Goal: Task Accomplishment & Management: Use online tool/utility

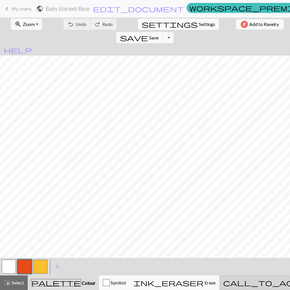
click at [244, 279] on span "call_to_action" at bounding box center [272, 282] width 98 height 8
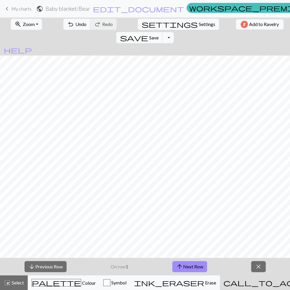
click at [258, 270] on span "close" at bounding box center [258, 266] width 7 height 8
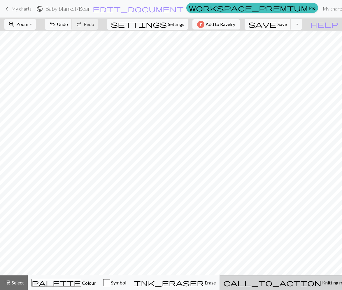
click at [290, 278] on button "call_to_action Knitting mode Knitting mode" at bounding box center [287, 282] width 135 height 15
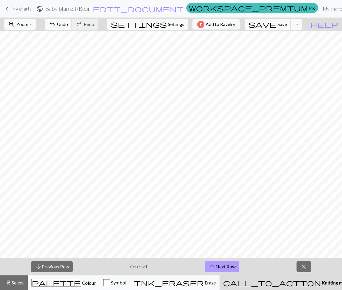
click at [207, 266] on button "arrow_upward Next Row" at bounding box center [222, 266] width 35 height 11
click at [223, 264] on button "arrow_upward Next Row" at bounding box center [222, 266] width 35 height 11
click at [223, 265] on button "arrow_upward Next Row" at bounding box center [222, 266] width 35 height 11
click at [237, 267] on button "arrow_upward Next Row" at bounding box center [222, 266] width 35 height 11
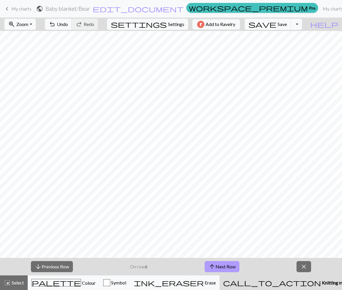
click at [220, 270] on button "arrow_upward Next Row" at bounding box center [222, 266] width 35 height 11
click at [211, 266] on span "arrow_upward" at bounding box center [212, 266] width 7 height 8
click at [223, 264] on button "arrow_upward Next Row" at bounding box center [222, 266] width 35 height 11
click at [227, 263] on button "arrow_upward Next Row" at bounding box center [222, 266] width 35 height 11
click at [227, 263] on button "arrow_upward Next Row" at bounding box center [223, 266] width 35 height 11
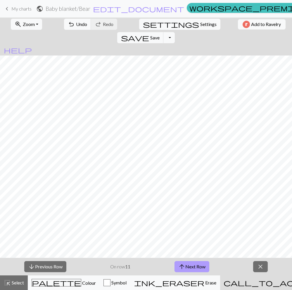
click at [194, 269] on button "arrow_upward Next Row" at bounding box center [191, 266] width 35 height 11
drag, startPoint x: 190, startPoint y: 267, endPoint x: 193, endPoint y: 259, distance: 9.1
click at [190, 267] on button "arrow_upward Next Row" at bounding box center [191, 266] width 35 height 11
click at [191, 267] on button "arrow_upward Next Row" at bounding box center [191, 266] width 35 height 11
click at [197, 261] on button "arrow_upward Next Row" at bounding box center [191, 266] width 35 height 11
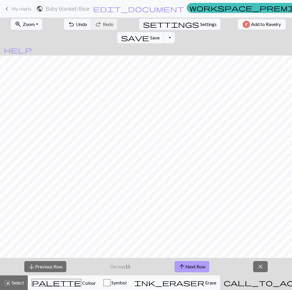
click at [205, 267] on button "arrow_upward Next Row" at bounding box center [191, 266] width 35 height 11
drag, startPoint x: 198, startPoint y: 264, endPoint x: 204, endPoint y: 260, distance: 7.1
click at [200, 264] on button "arrow_upward Next Row" at bounding box center [191, 266] width 35 height 11
click at [47, 264] on button "arrow_downward Previous Row" at bounding box center [45, 266] width 42 height 11
click at [183, 262] on span "arrow_upward" at bounding box center [181, 266] width 7 height 8
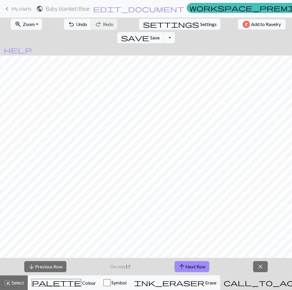
click at [265, 267] on button "close" at bounding box center [260, 266] width 15 height 11
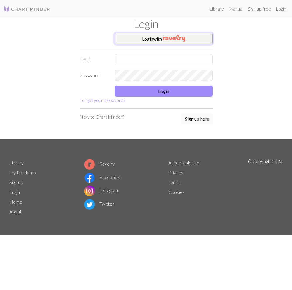
click at [168, 43] on button "Login with" at bounding box center [163, 39] width 98 height 12
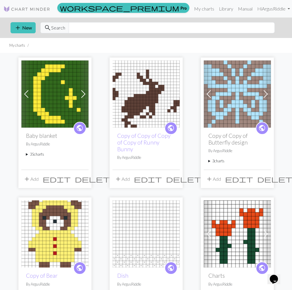
click at [42, 156] on summary "35 charts" at bounding box center [55, 154] width 58 height 6
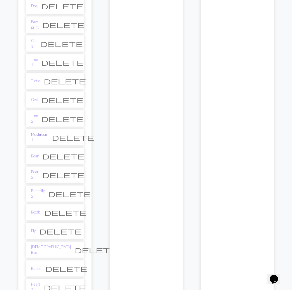
scroll to position [487, 0]
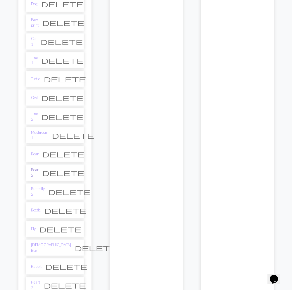
click at [37, 167] on link "Bear 2" at bounding box center [35, 172] width 8 height 11
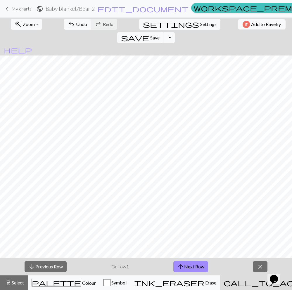
drag, startPoint x: 196, startPoint y: 265, endPoint x: 175, endPoint y: 260, distance: 21.3
click at [196, 265] on button "arrow_upward Next Row" at bounding box center [190, 266] width 35 height 11
click at [178, 265] on span "arrow_upward" at bounding box center [180, 266] width 7 height 8
click at [264, 268] on button "close" at bounding box center [259, 266] width 15 height 11
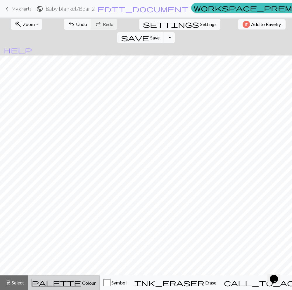
click at [38, 283] on div "palette Colour Colour" at bounding box center [64, 283] width 64 height 8
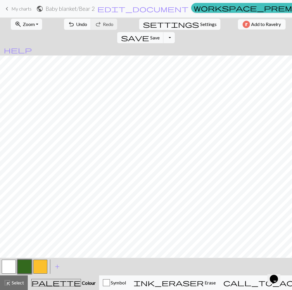
click at [41, 270] on button "button" at bounding box center [40, 267] width 14 height 14
click at [41, 269] on button "button" at bounding box center [40, 267] width 14 height 14
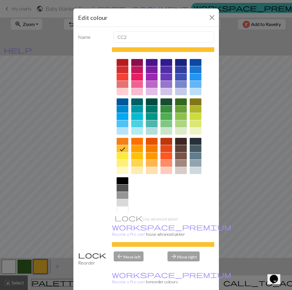
click at [167, 150] on div at bounding box center [166, 148] width 12 height 7
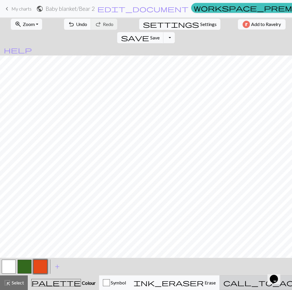
click at [232, 282] on div "call_to_action Knitting mode Knitting mode" at bounding box center [287, 282] width 128 height 7
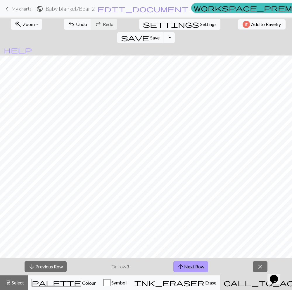
click at [192, 267] on button "arrow_upward Next Row" at bounding box center [190, 266] width 35 height 11
click at [200, 265] on button "arrow_upward Next Row" at bounding box center [190, 266] width 35 height 11
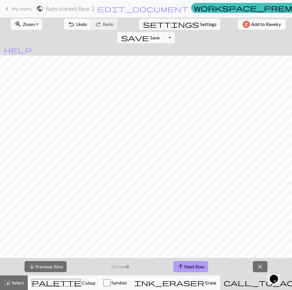
click at [197, 270] on button "arrow_upward Next Row" at bounding box center [190, 266] width 35 height 11
click at [192, 263] on button "arrow_upward Next Row" at bounding box center [190, 266] width 35 height 11
click at [206, 265] on button "arrow_upward Next Row" at bounding box center [191, 266] width 35 height 11
click at [203, 270] on button "arrow_upward Next Row" at bounding box center [191, 266] width 35 height 11
click at [199, 268] on button "arrow_upward Next Row" at bounding box center [191, 266] width 35 height 11
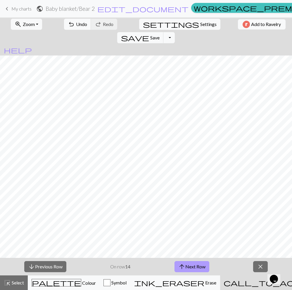
click at [199, 268] on button "arrow_upward Next Row" at bounding box center [191, 266] width 35 height 11
click at [203, 267] on button "arrow_upward Next Row" at bounding box center [191, 266] width 35 height 11
click at [265, 268] on button "close" at bounding box center [260, 266] width 15 height 11
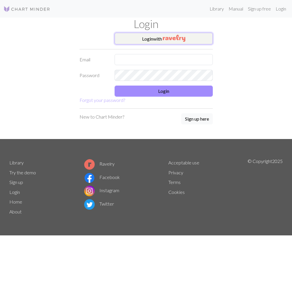
click at [176, 42] on button "Login with" at bounding box center [163, 39] width 98 height 12
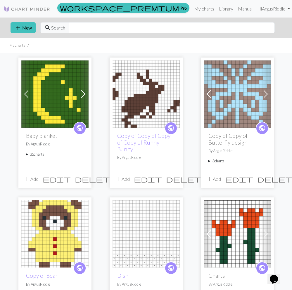
click at [78, 126] on span "public" at bounding box center [79, 127] width 7 height 9
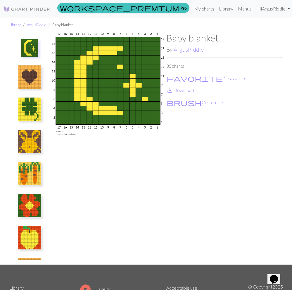
click at [41, 144] on button at bounding box center [29, 141] width 31 height 27
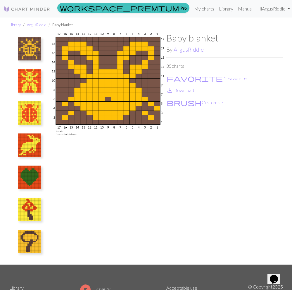
click at [22, 148] on img at bounding box center [29, 144] width 23 height 23
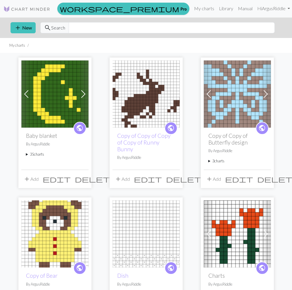
click at [36, 154] on summary "35 charts" at bounding box center [55, 154] width 58 height 6
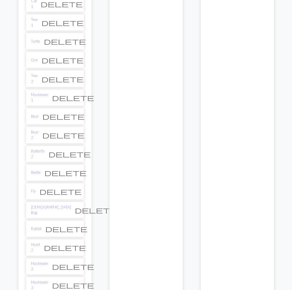
scroll to position [527, 0]
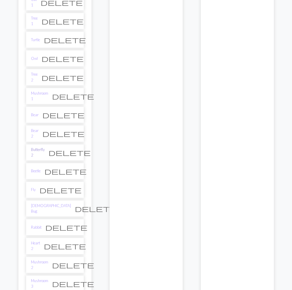
click at [43, 147] on link "Butterfly 2" at bounding box center [38, 152] width 14 height 11
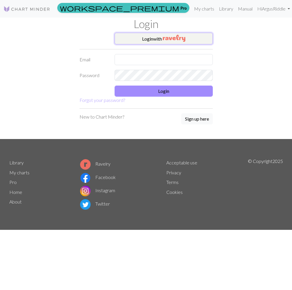
click at [130, 43] on button "Login with" at bounding box center [163, 39] width 98 height 12
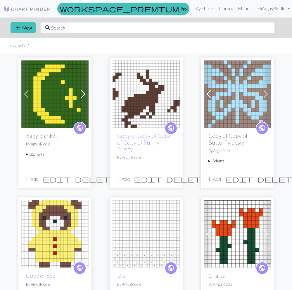
click at [39, 153] on summary "35 charts" at bounding box center [55, 154] width 58 height 6
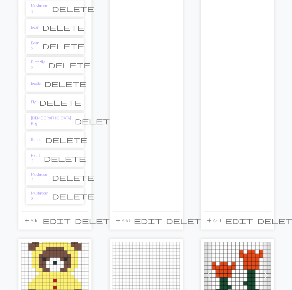
scroll to position [609, 0]
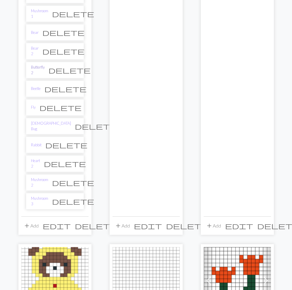
click at [45, 65] on link "Butterfly 2" at bounding box center [38, 70] width 14 height 11
